Goal: Find specific page/section: Find specific page/section

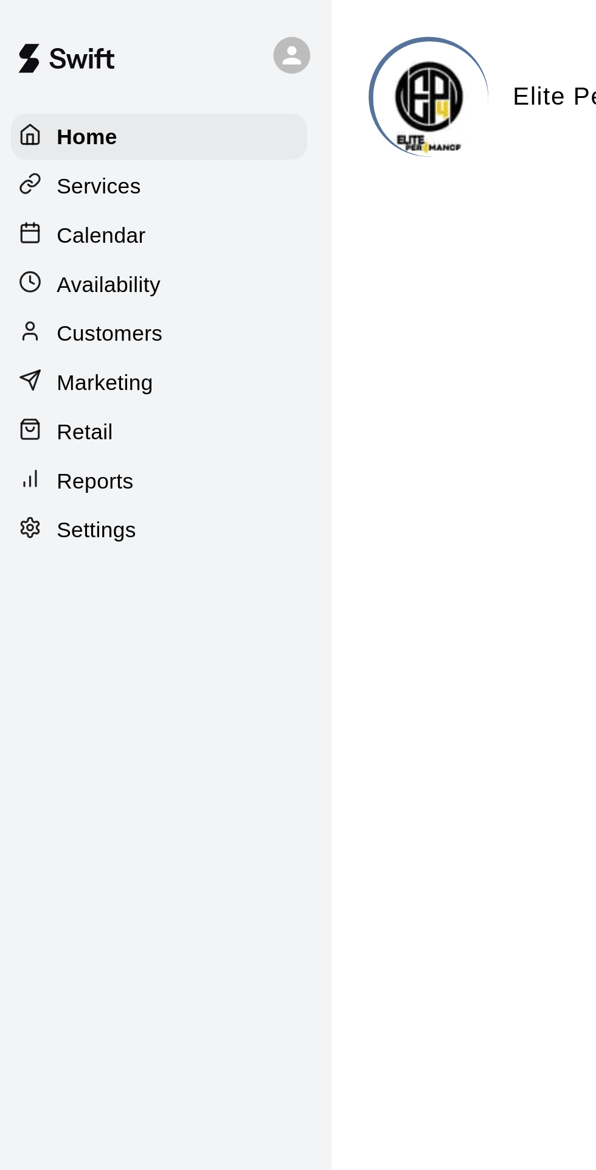
click at [47, 95] on p "Calendar" at bounding box center [45, 93] width 35 height 12
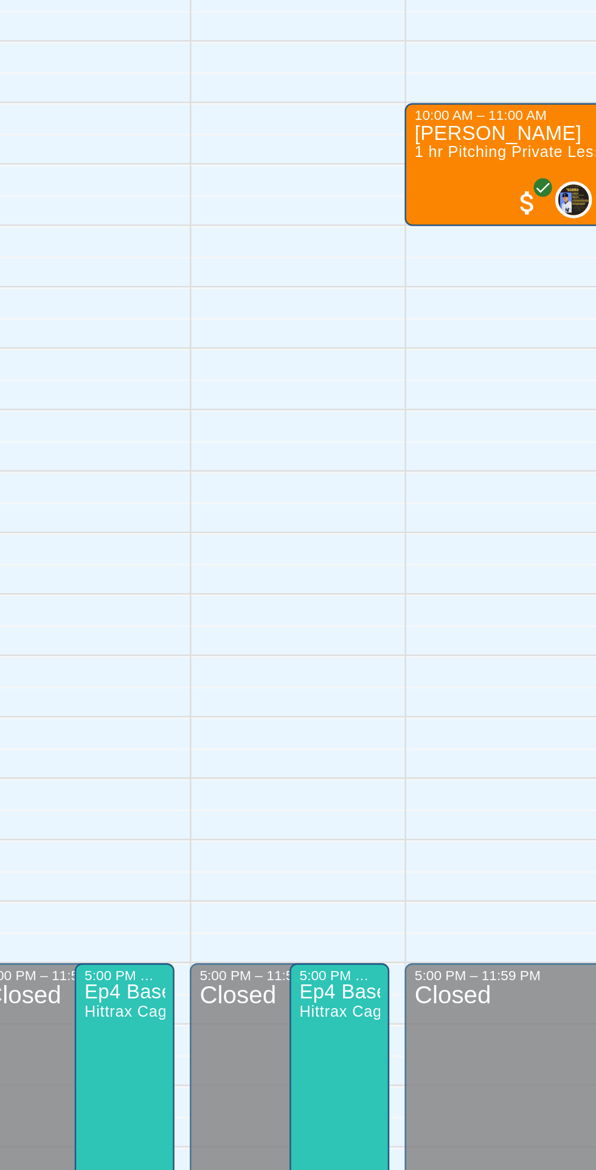
scroll to position [0, 82]
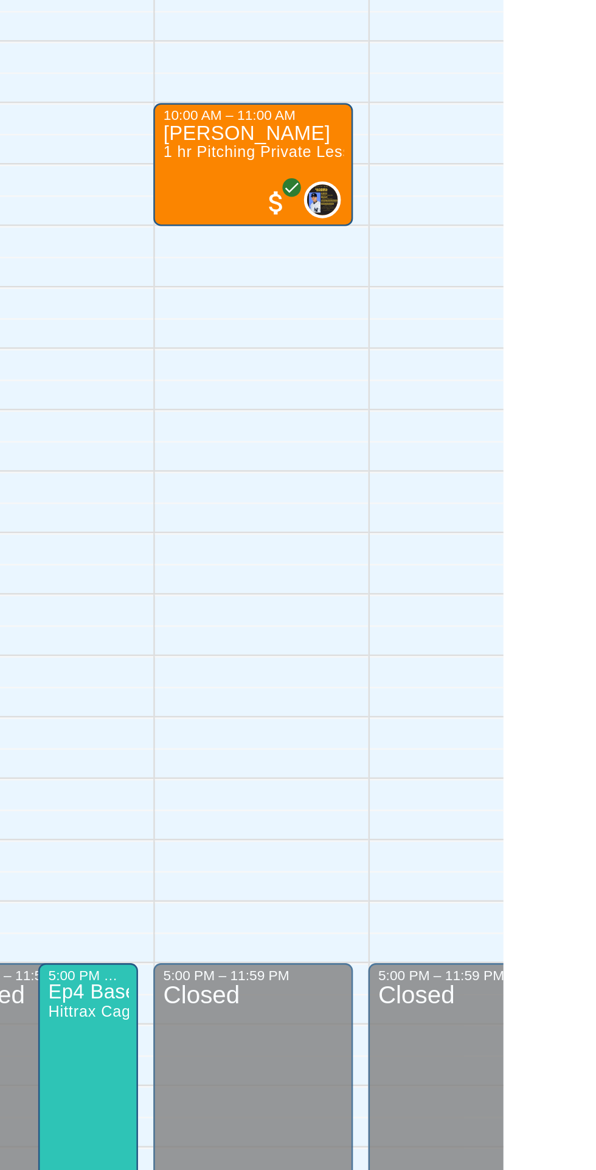
click at [406, 577] on div "12:00 AM – 8:00 AM Closed 5:00 PM – 11:59 PM Closed 5:00 PM – 7:00 PM Ep4 Baseb…" at bounding box center [411, 600] width 79 height 1168
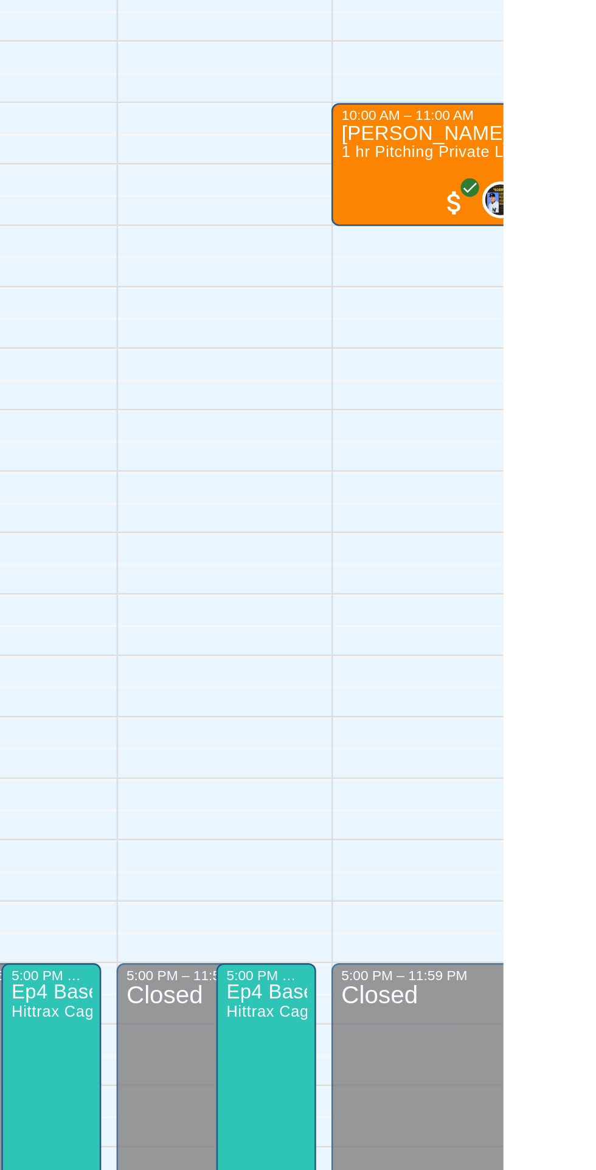
scroll to position [0, 0]
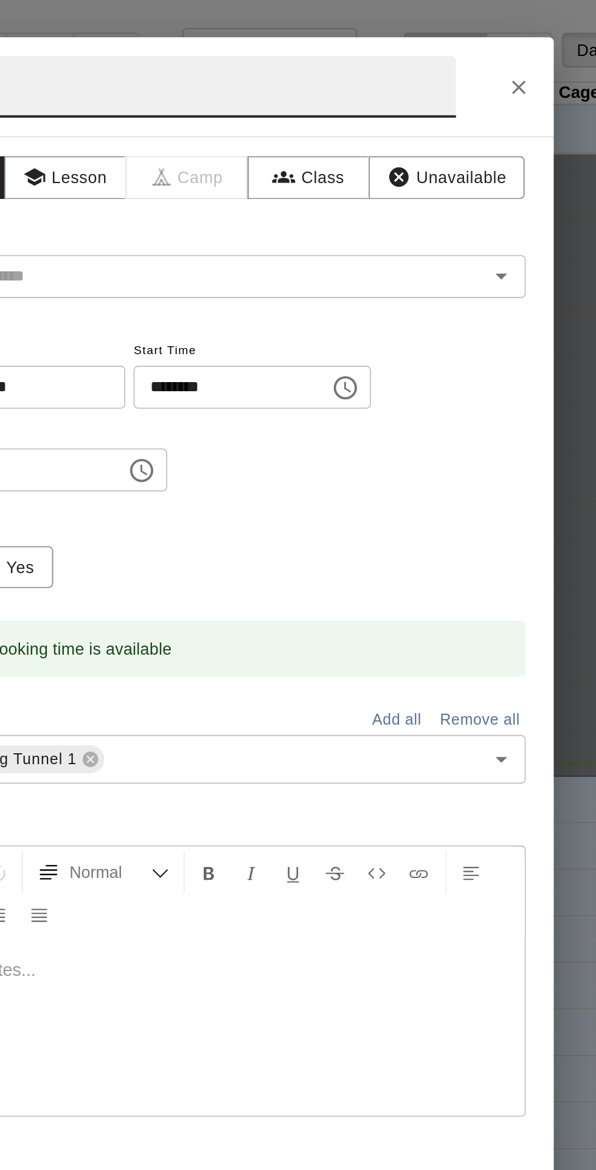
click at [466, 49] on icon "Close" at bounding box center [462, 45] width 7 height 7
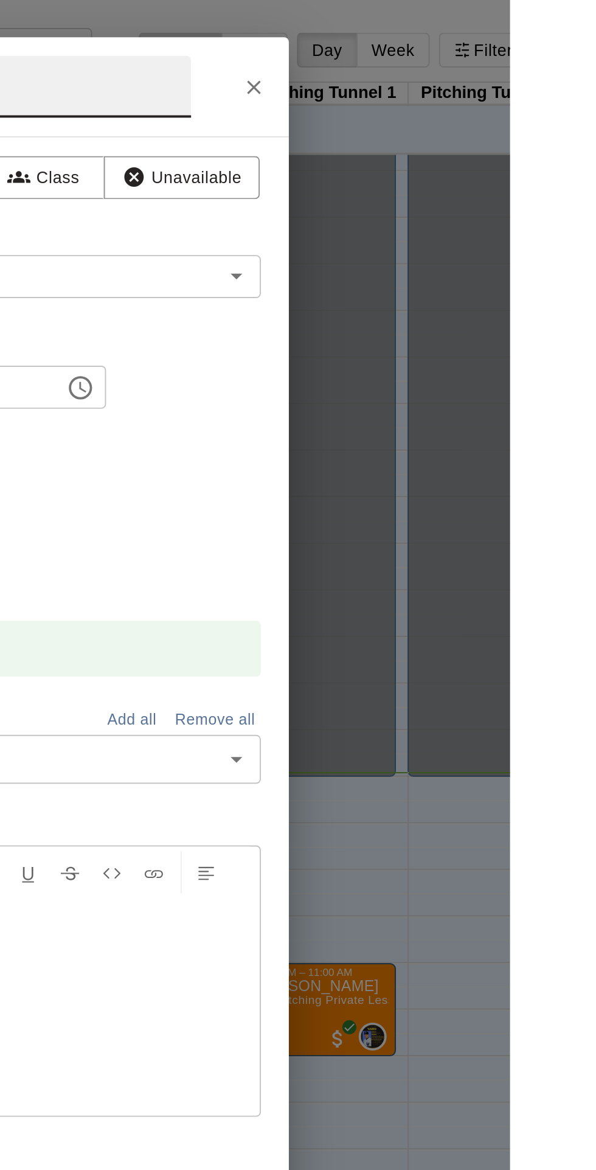
click at [473, 57] on button "Close" at bounding box center [462, 46] width 22 height 22
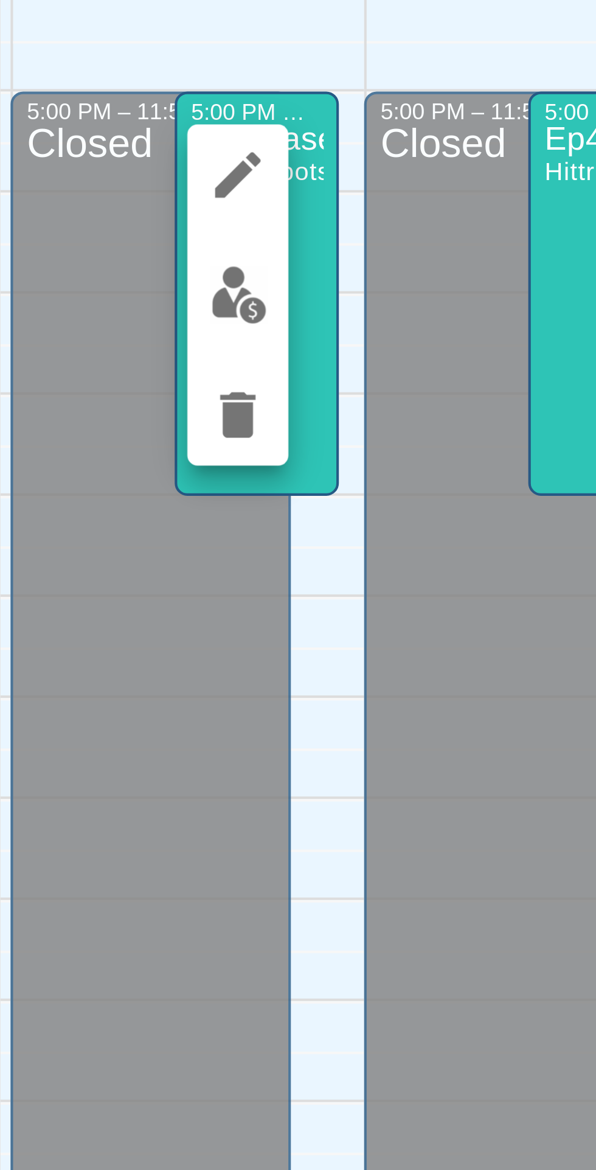
click at [257, 863] on icon "edit" at bounding box center [256, 863] width 11 height 11
